Goal: Transaction & Acquisition: Purchase product/service

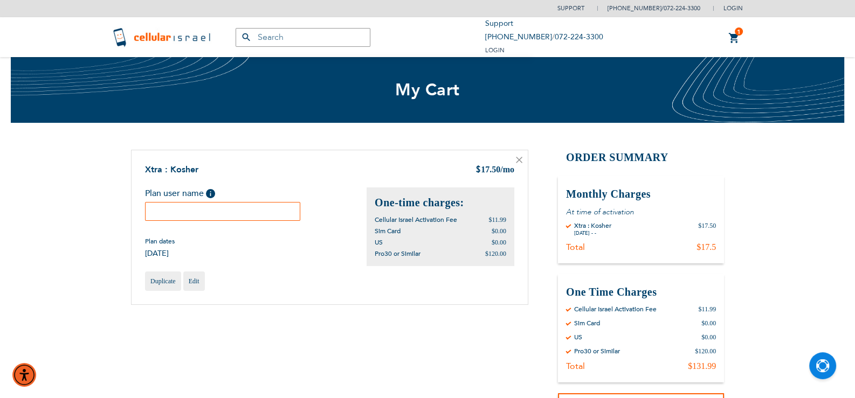
click at [183, 212] on input "text" at bounding box center [222, 211] width 155 height 19
click at [208, 208] on input "Aharon Mendlowitz" at bounding box center [222, 211] width 155 height 19
type input "Aharon S Mendlowitz"
click at [235, 247] on div "Plan dates 10/21/2025" at bounding box center [256, 248] width 222 height 22
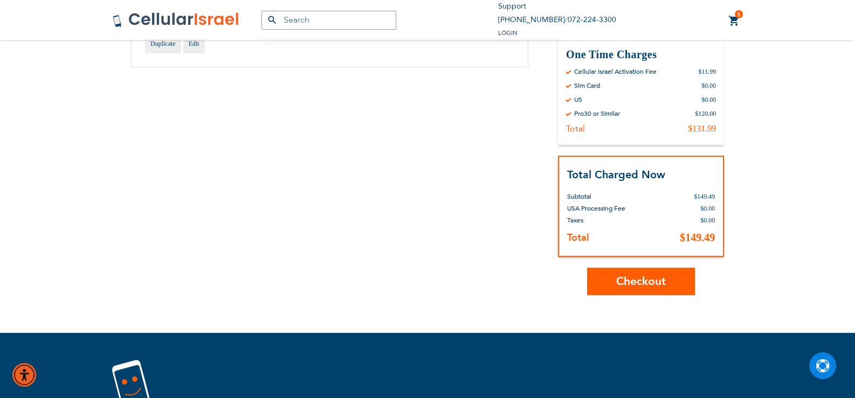
scroll to position [269, 0]
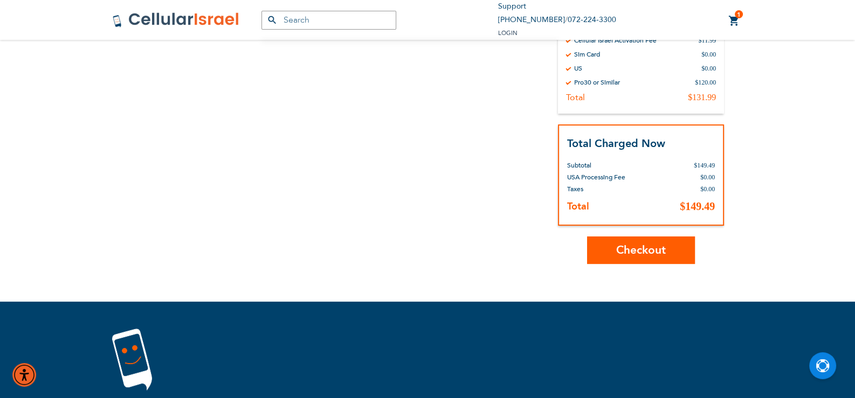
click at [639, 247] on span "Checkout" at bounding box center [641, 251] width 50 height 16
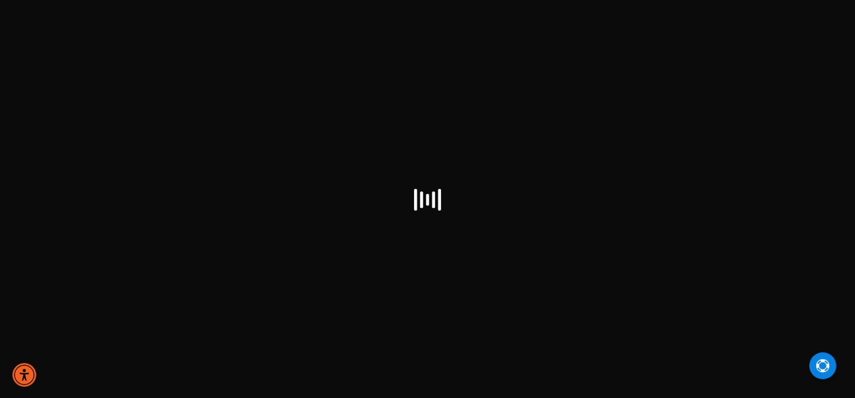
select select "US"
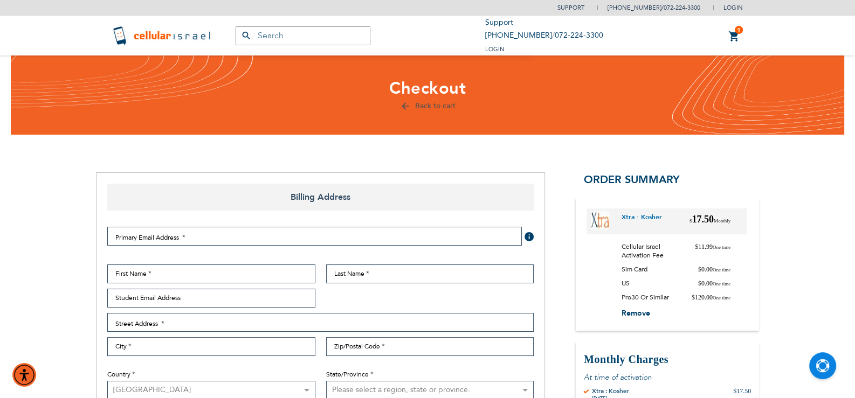
checkbox input "false"
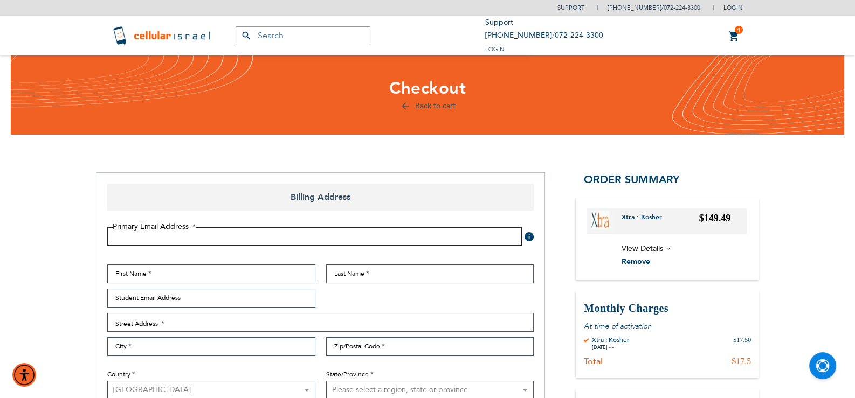
click at [170, 239] on input "Email Address" at bounding box center [314, 236] width 415 height 19
type input "[EMAIL_ADDRESS][PERSON_NAME][DOMAIN_NAME]"
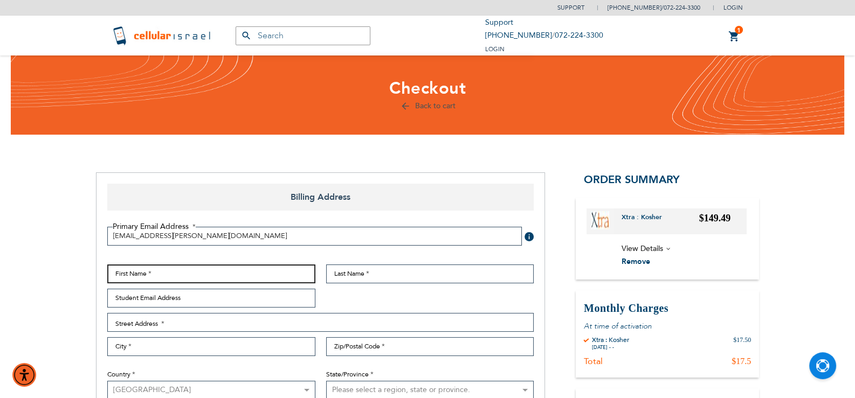
click at [185, 278] on input "First Name" at bounding box center [211, 274] width 208 height 19
type input "[PERSON_NAME]"
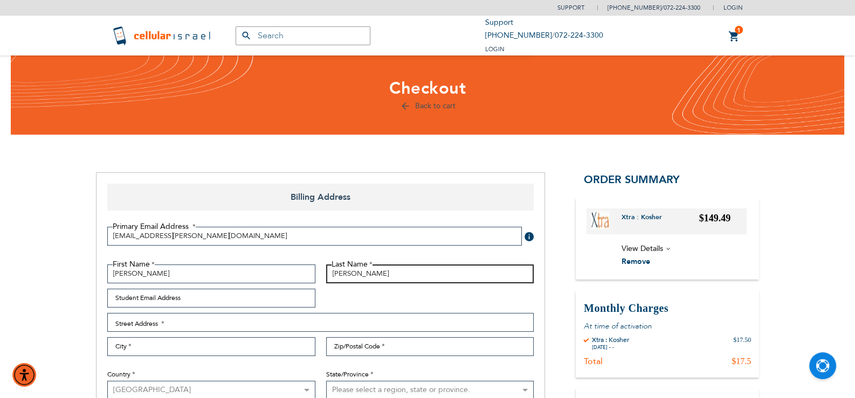
type input "[PERSON_NAME]"
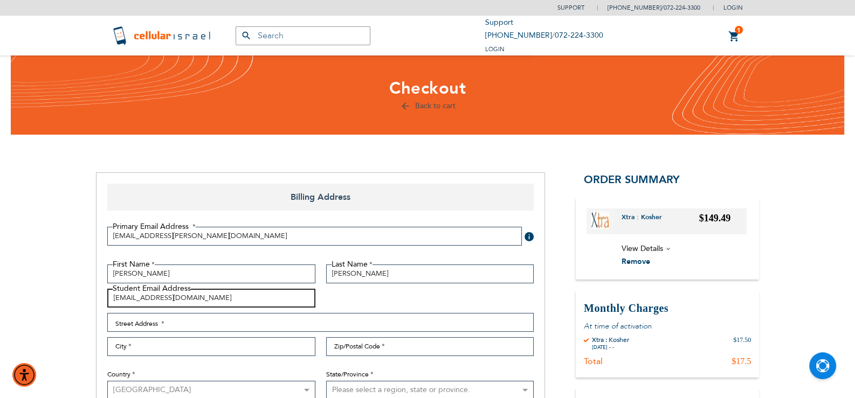
type input "[EMAIL_ADDRESS][DOMAIN_NAME]"
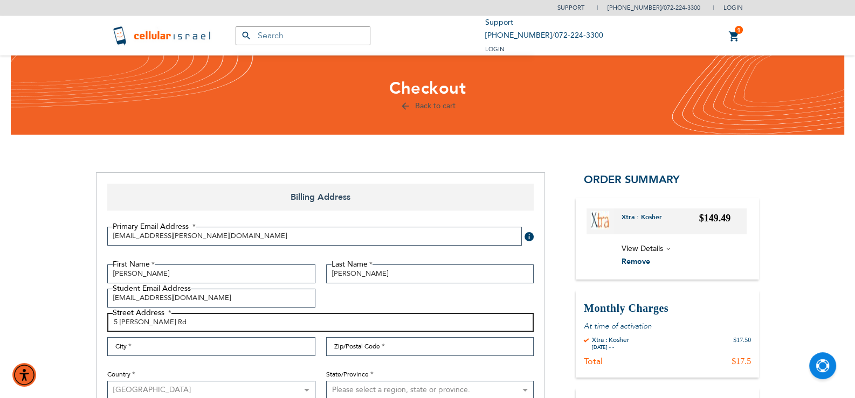
type input "5 [PERSON_NAME] Rd"
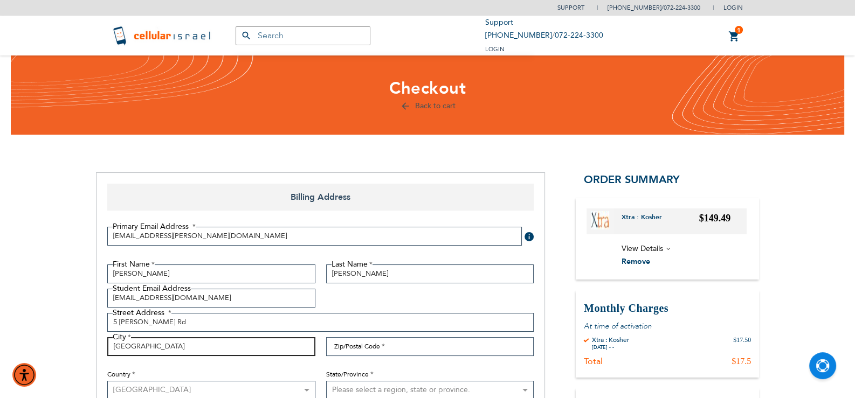
type input "[GEOGRAPHIC_DATA]"
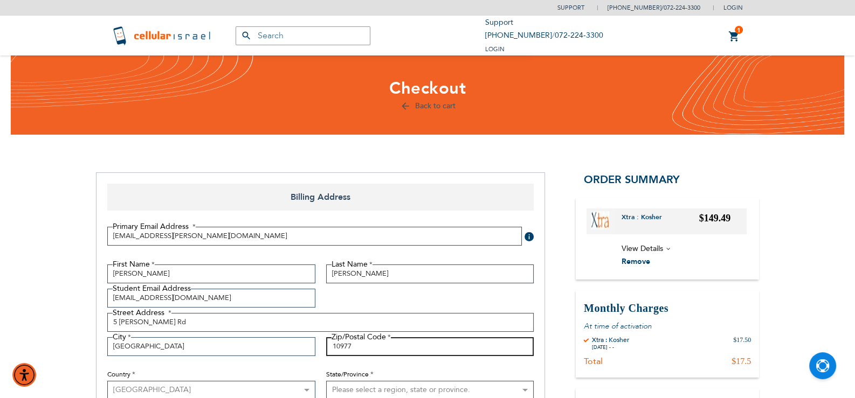
type input "10977"
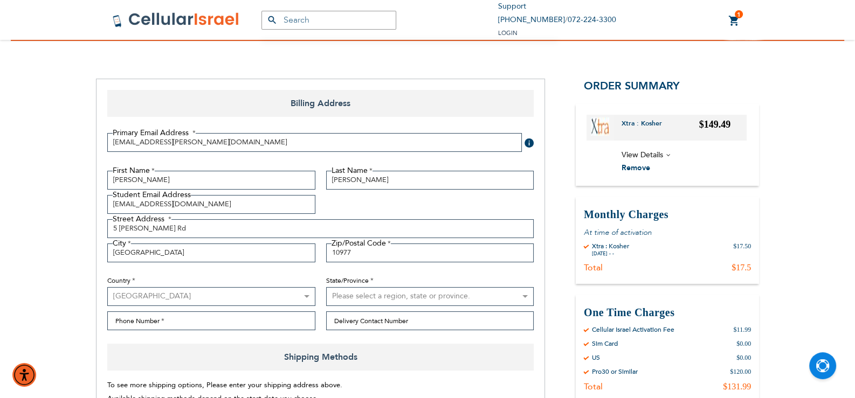
scroll to position [163, 0]
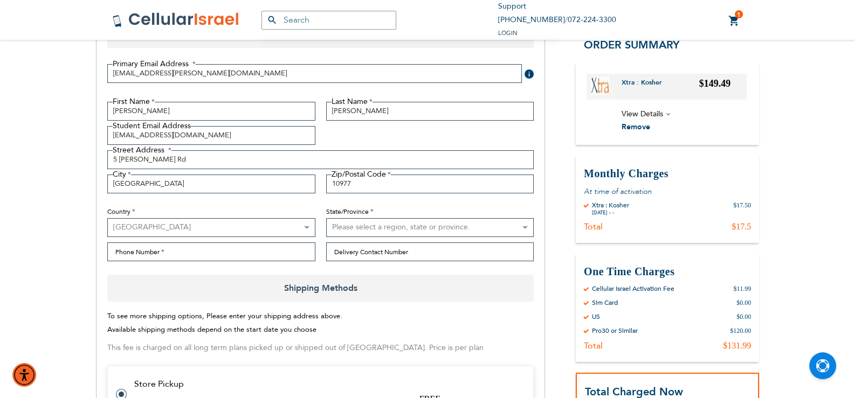
click at [363, 224] on select "Please select a region, state or province. [US_STATE] [US_STATE] [US_STATE] [US…" at bounding box center [430, 227] width 208 height 19
select select "43"
click at [326, 218] on select "Please select a region, state or province. [US_STATE] [US_STATE] [US_STATE] [US…" at bounding box center [430, 227] width 208 height 19
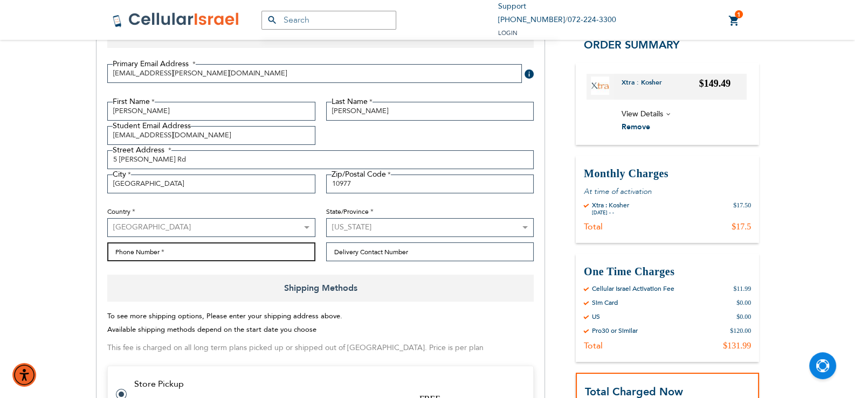
click at [161, 253] on input "Phone Number" at bounding box center [211, 252] width 208 height 19
type input "8454920342"
click at [119, 280] on span "Shipping Methods" at bounding box center [320, 288] width 426 height 27
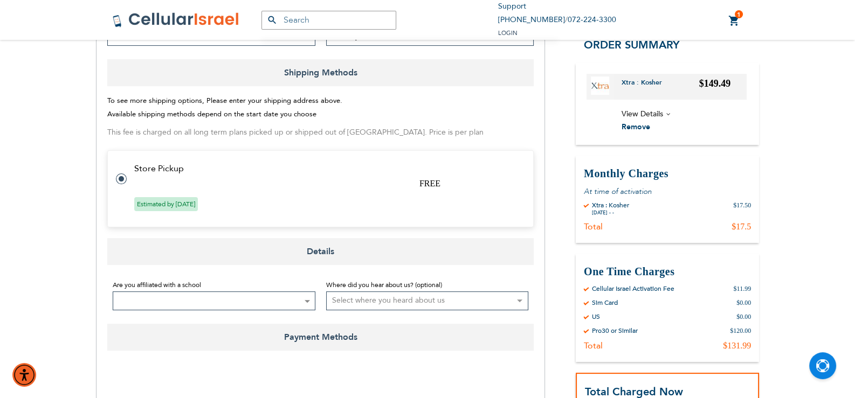
scroll to position [432, 0]
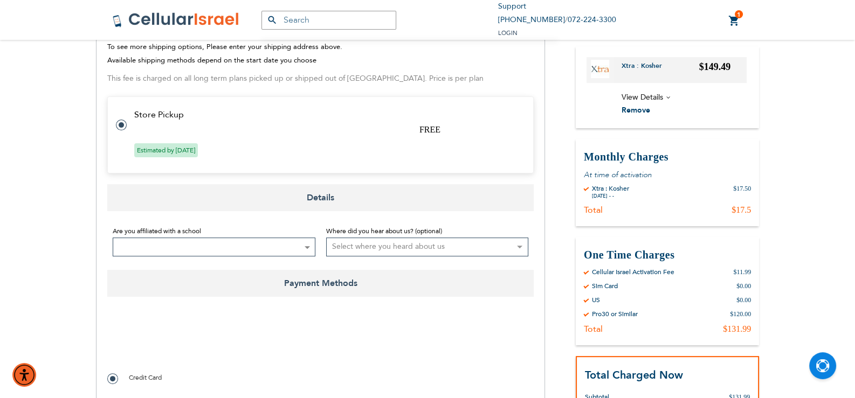
click at [181, 242] on span at bounding box center [214, 247] width 203 height 19
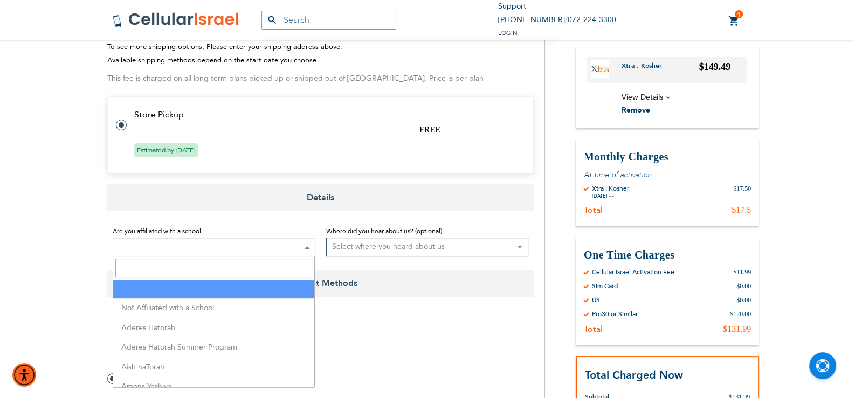
click at [172, 267] on input "Search" at bounding box center [213, 268] width 197 height 19
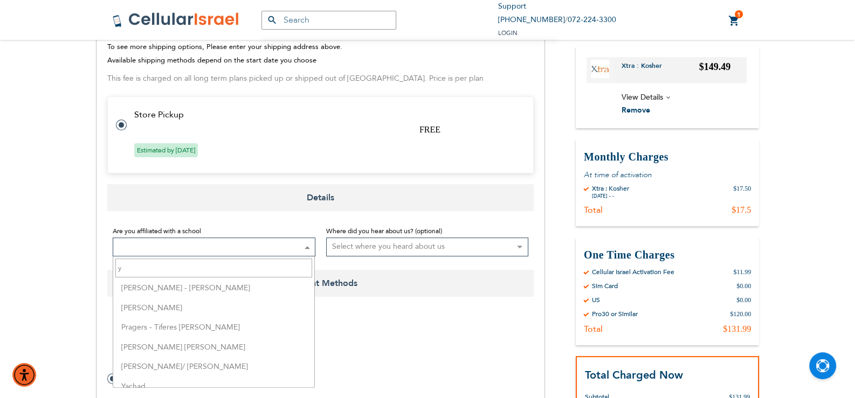
scroll to position [916, 0]
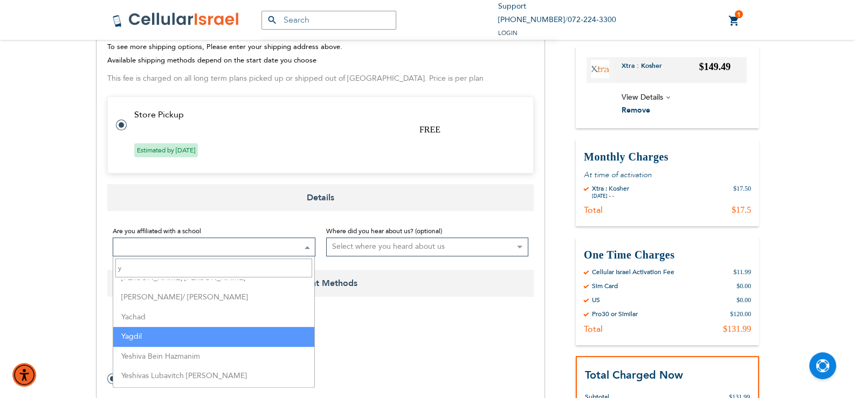
type input "y"
select select "172"
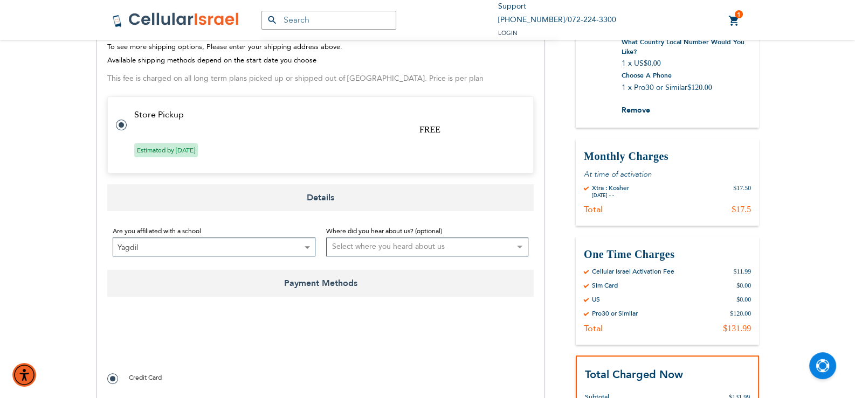
click at [350, 251] on select "Select where you heard about us Existing Customer Friend Other School/Group BP …" at bounding box center [427, 247] width 203 height 19
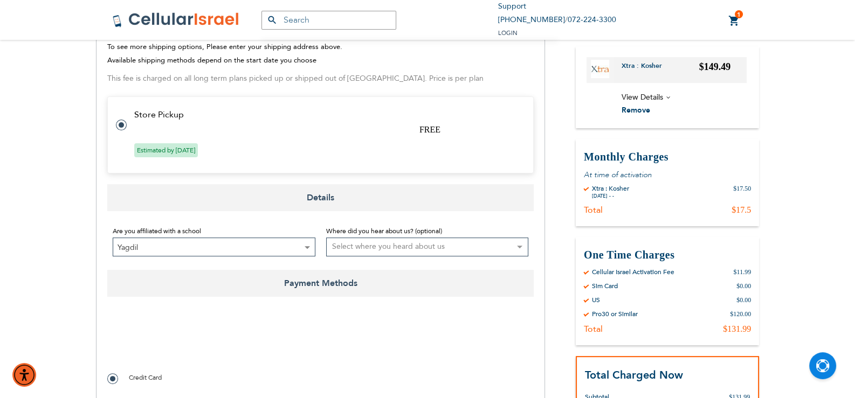
select select "1"
click at [326, 238] on select "Select where you heard about us Existing Customer Friend Other School/Group BP …" at bounding box center [427, 247] width 203 height 19
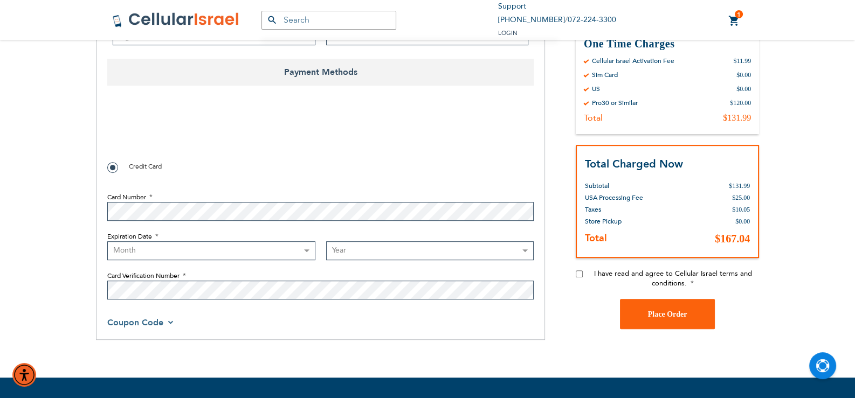
scroll to position [648, 0]
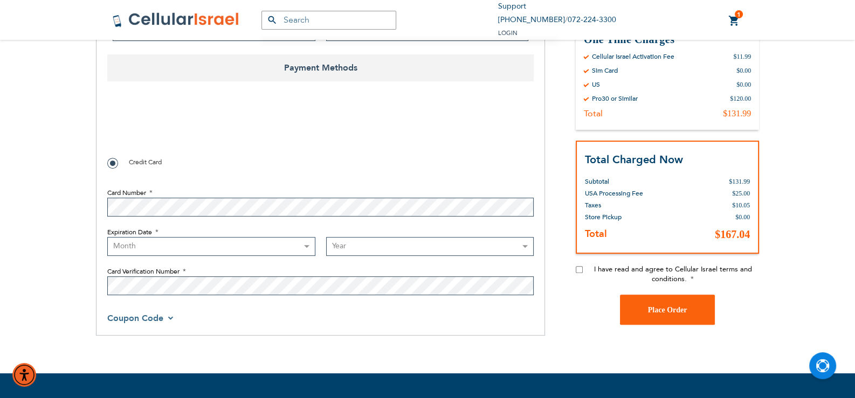
checkbox input "true"
click at [133, 247] on select "Month [DATE] - [DATE] - [DATE] - [DATE] - [DATE] - [DATE] - [DATE] - [DATE] - […" at bounding box center [211, 246] width 208 height 19
select select "5"
click at [107, 237] on select "Month [DATE] - [DATE] - [DATE] - [DATE] - [DATE] - [DATE] - [DATE] - [DATE] - […" at bounding box center [211, 246] width 208 height 19
click at [341, 249] on select "Year [DATE] 2026 2027 2028 2029 2030 2031 2032 2033 2034 2035 2036 2037 2038 20…" at bounding box center [430, 246] width 208 height 19
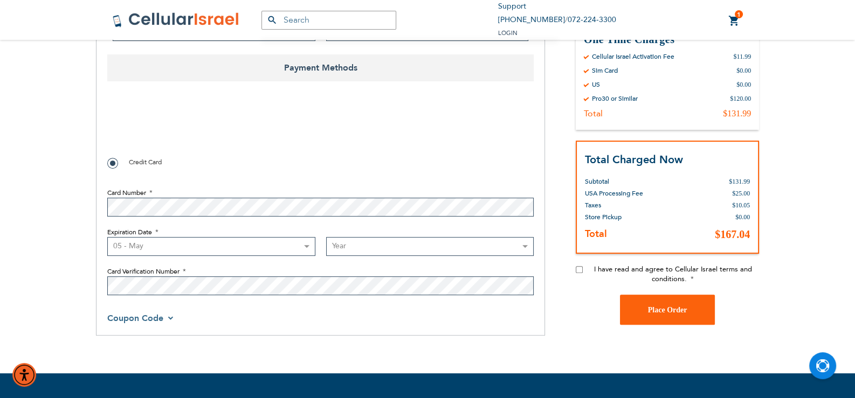
select select "2030"
click at [326, 237] on select "Year [DATE] 2026 2027 2028 2029 2030 2031 2032 2033 2034 2035 2036 2037 2038 20…" at bounding box center [430, 246] width 208 height 19
click at [576, 272] on input "I have read and agree to Cellular Israel terms and conditions." at bounding box center [579, 269] width 7 height 7
checkbox input "true"
click at [646, 309] on button "Place Order" at bounding box center [667, 310] width 95 height 30
